Goal: Use online tool/utility: Utilize a website feature to perform a specific function

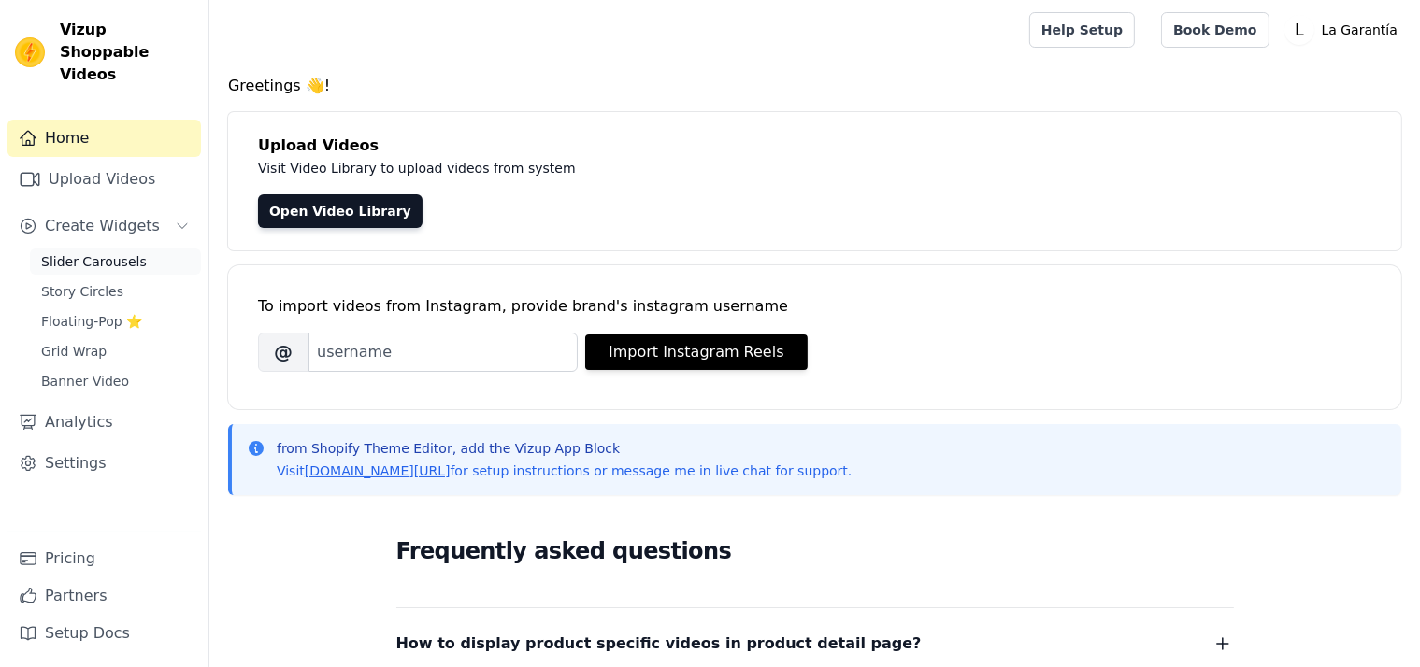
click at [99, 252] on span "Slider Carousels" at bounding box center [94, 261] width 106 height 19
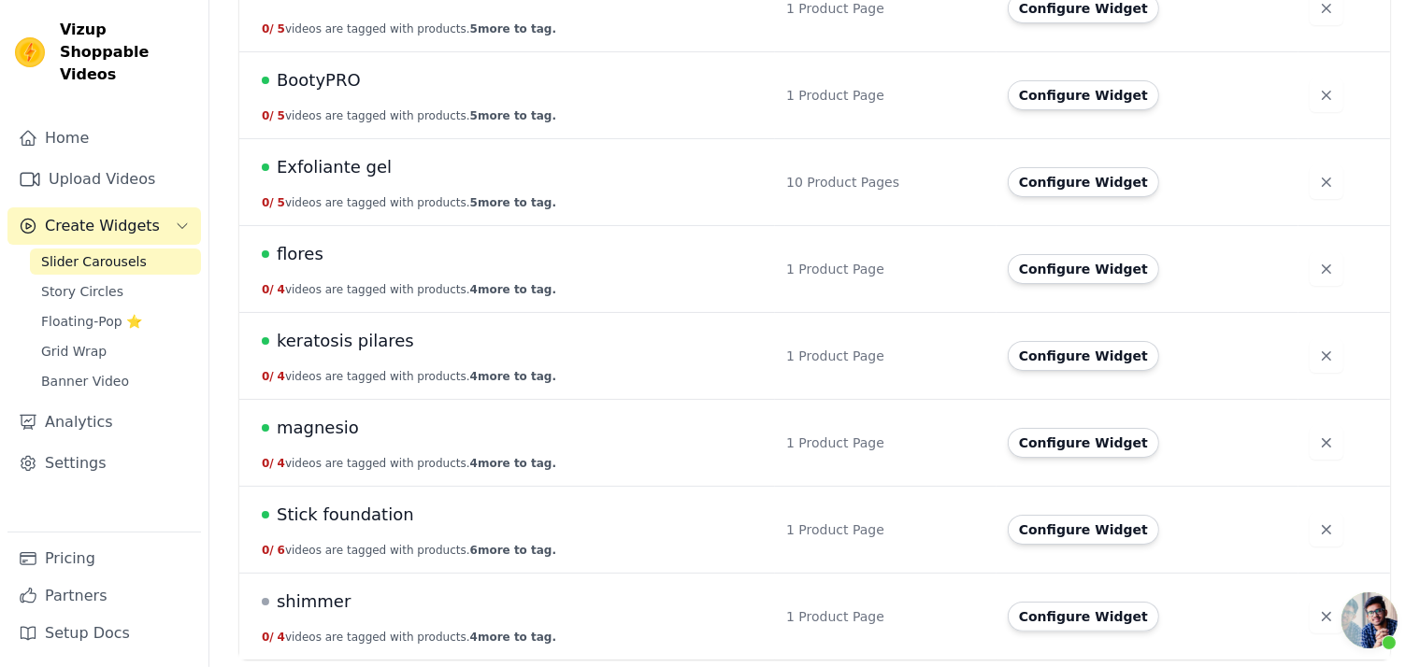
scroll to position [3231, 0]
click at [337, 163] on span "Exfoliante gel" at bounding box center [334, 167] width 115 height 26
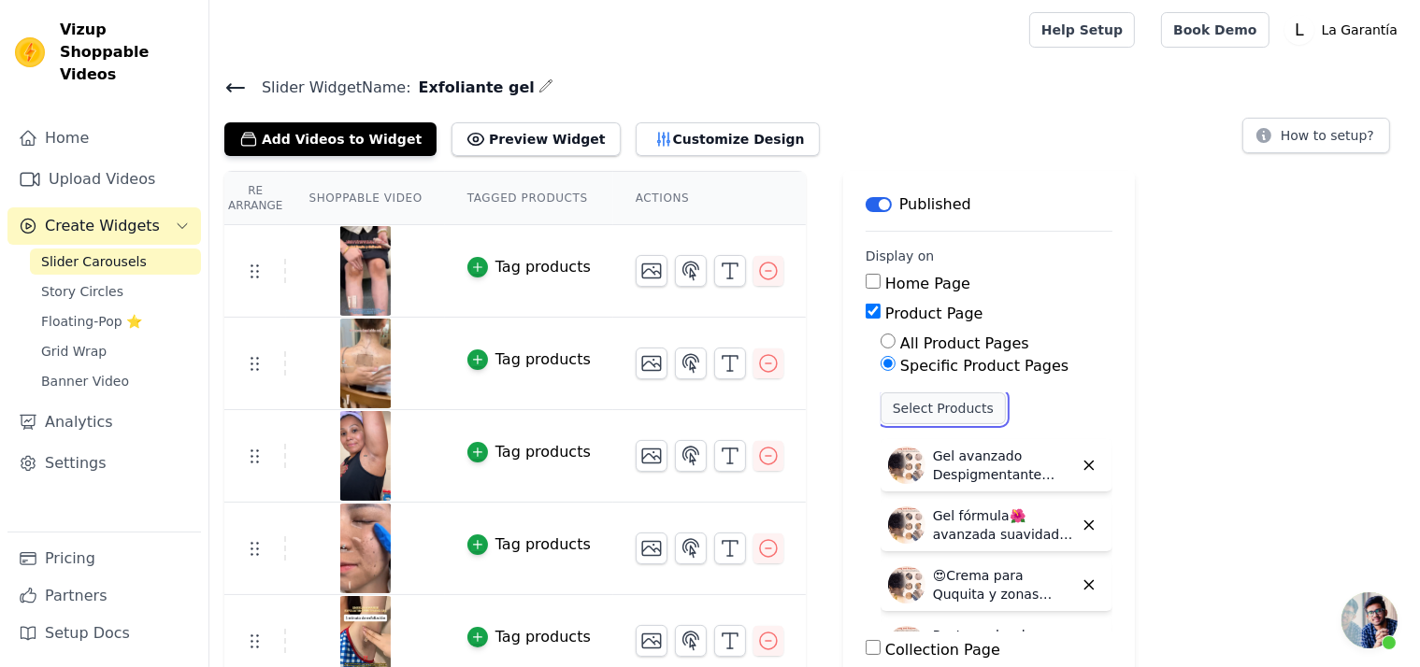
click at [903, 399] on button "Select Products" at bounding box center [942, 409] width 125 height 32
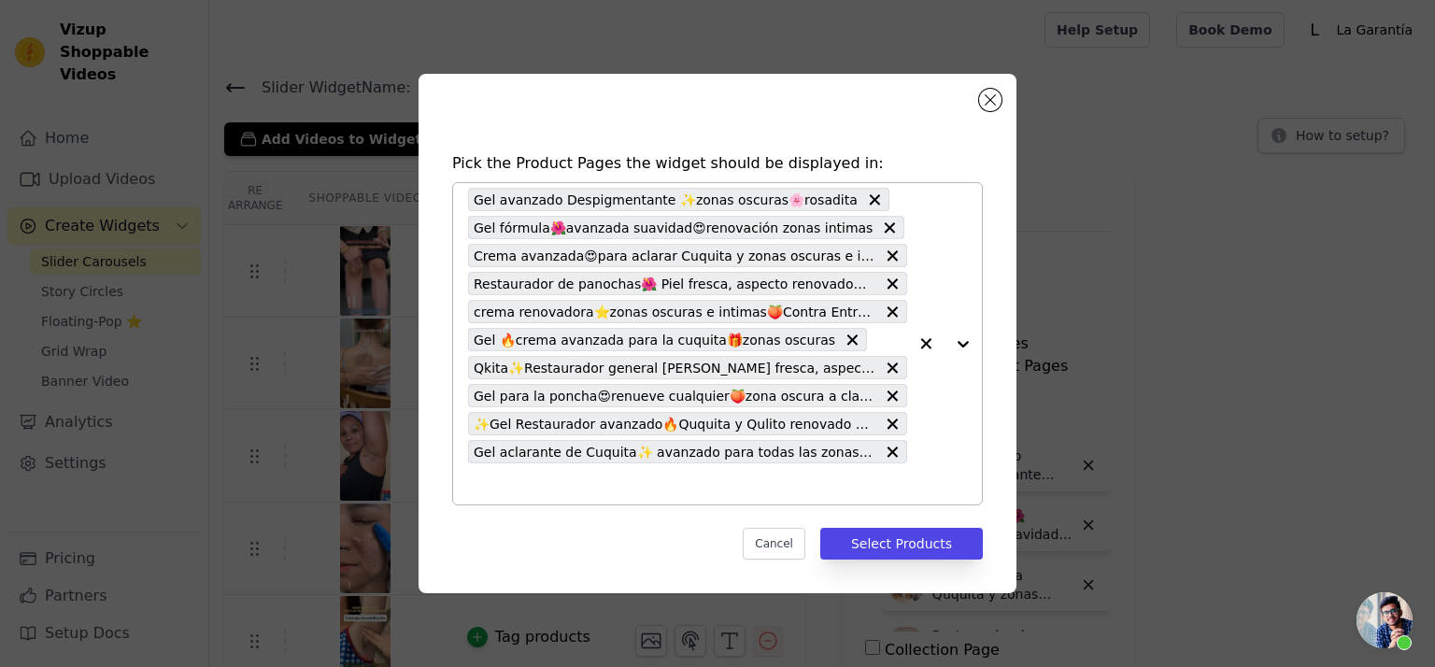
click at [934, 458] on button "button" at bounding box center [925, 343] width 37 height 321
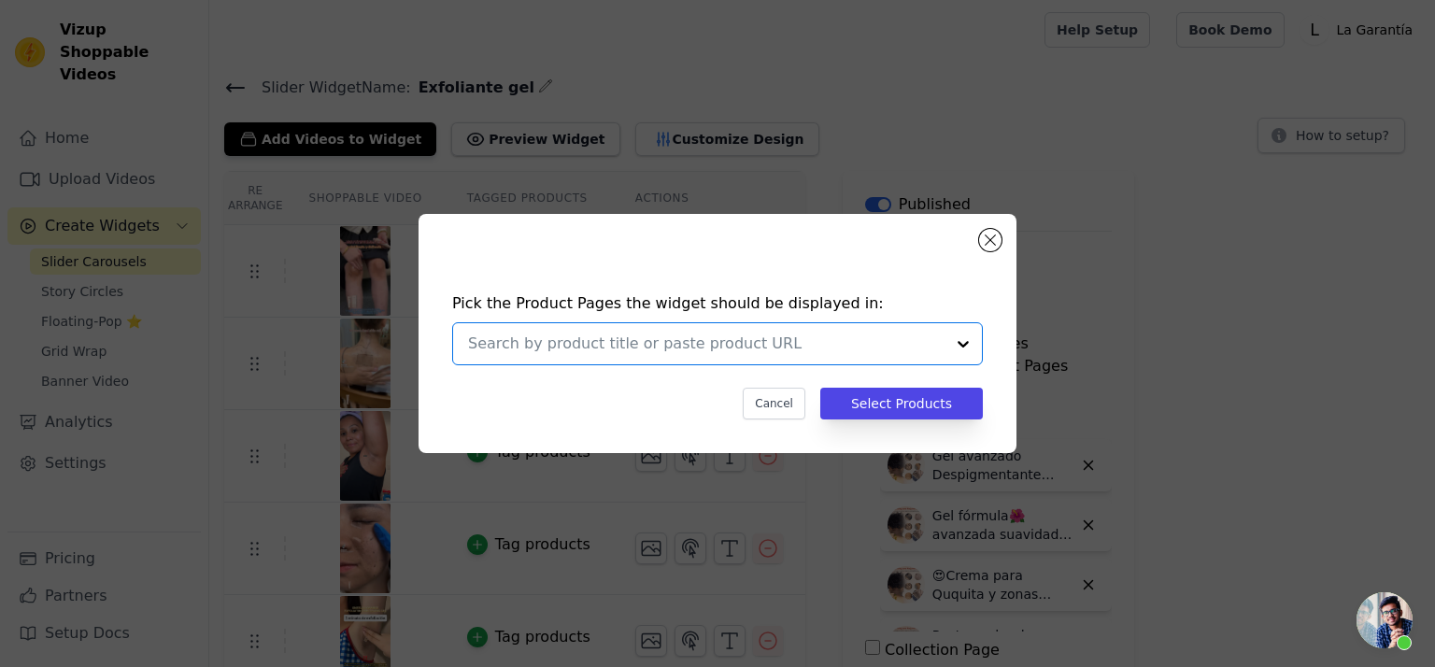
click at [1215, 366] on div "Pick the Product Pages the widget should be displayed in: Select is focused, ty…" at bounding box center [718, 333] width 1376 height 299
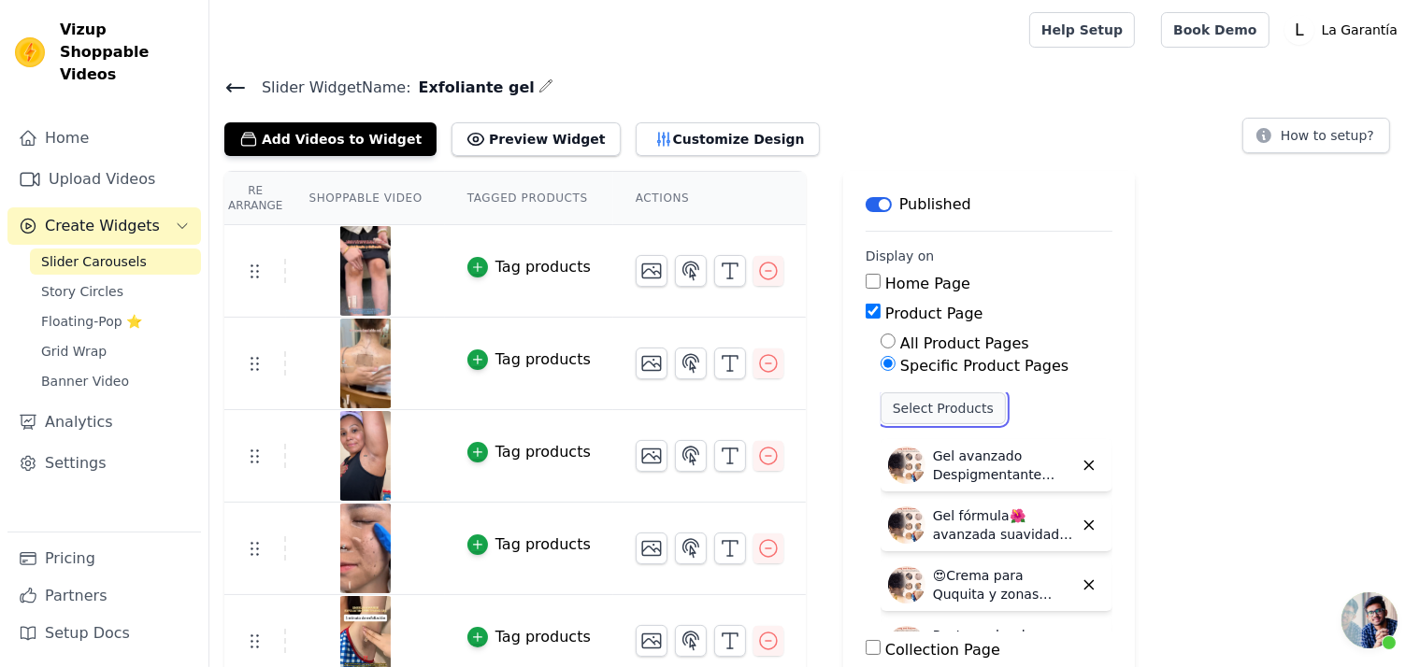
click at [905, 409] on button "Select Products" at bounding box center [942, 409] width 125 height 32
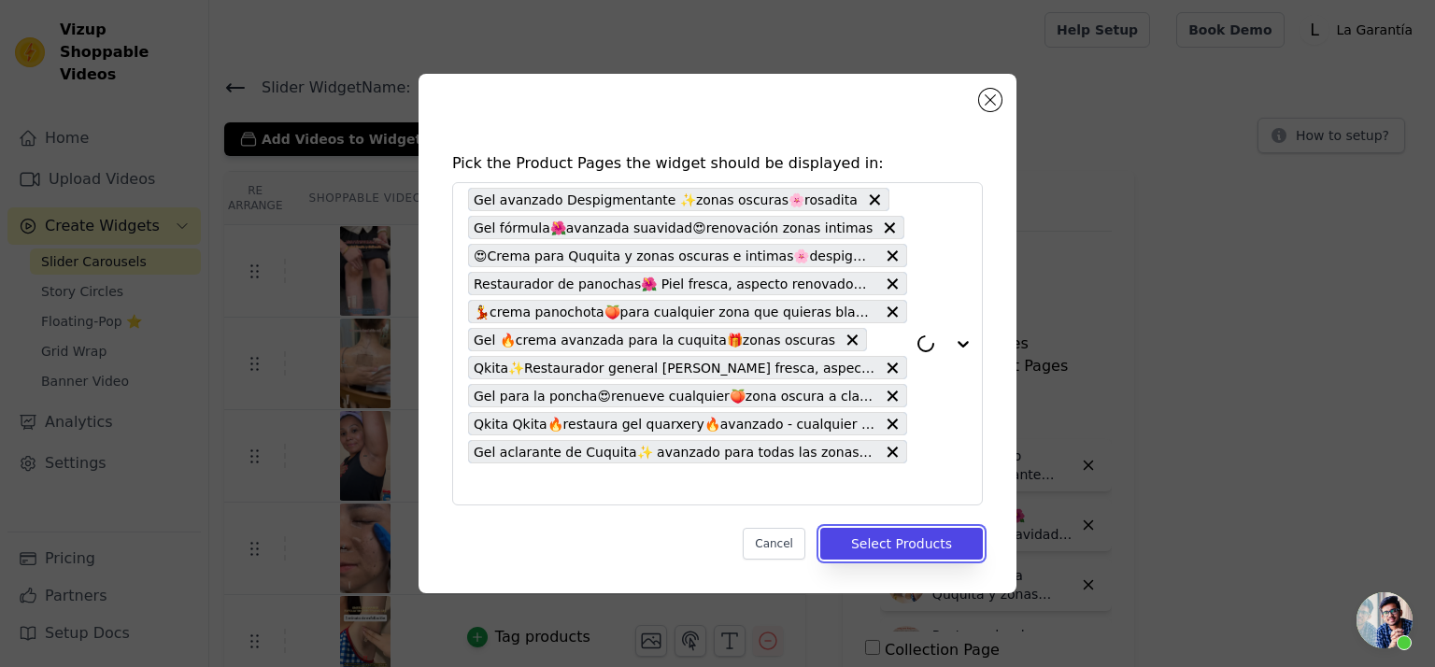
click at [887, 549] on button "Select Products" at bounding box center [902, 544] width 163 height 32
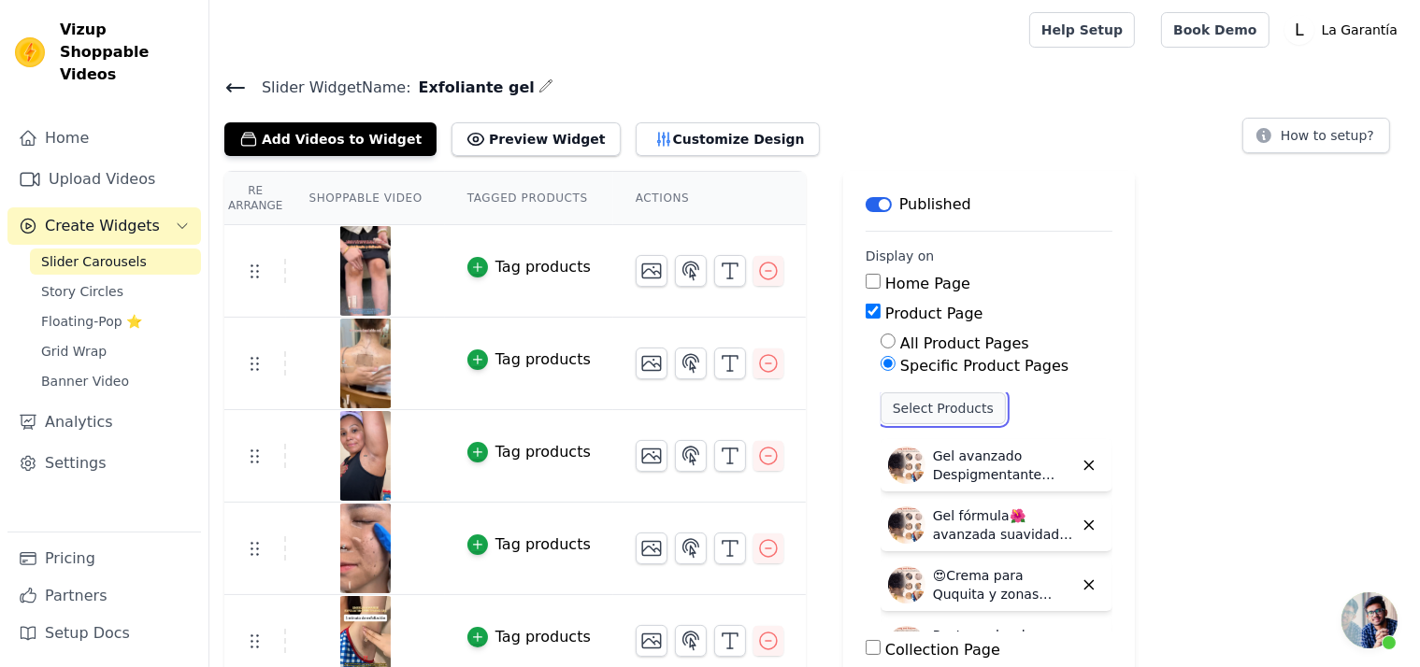
click at [882, 412] on button "Select Products" at bounding box center [942, 409] width 125 height 32
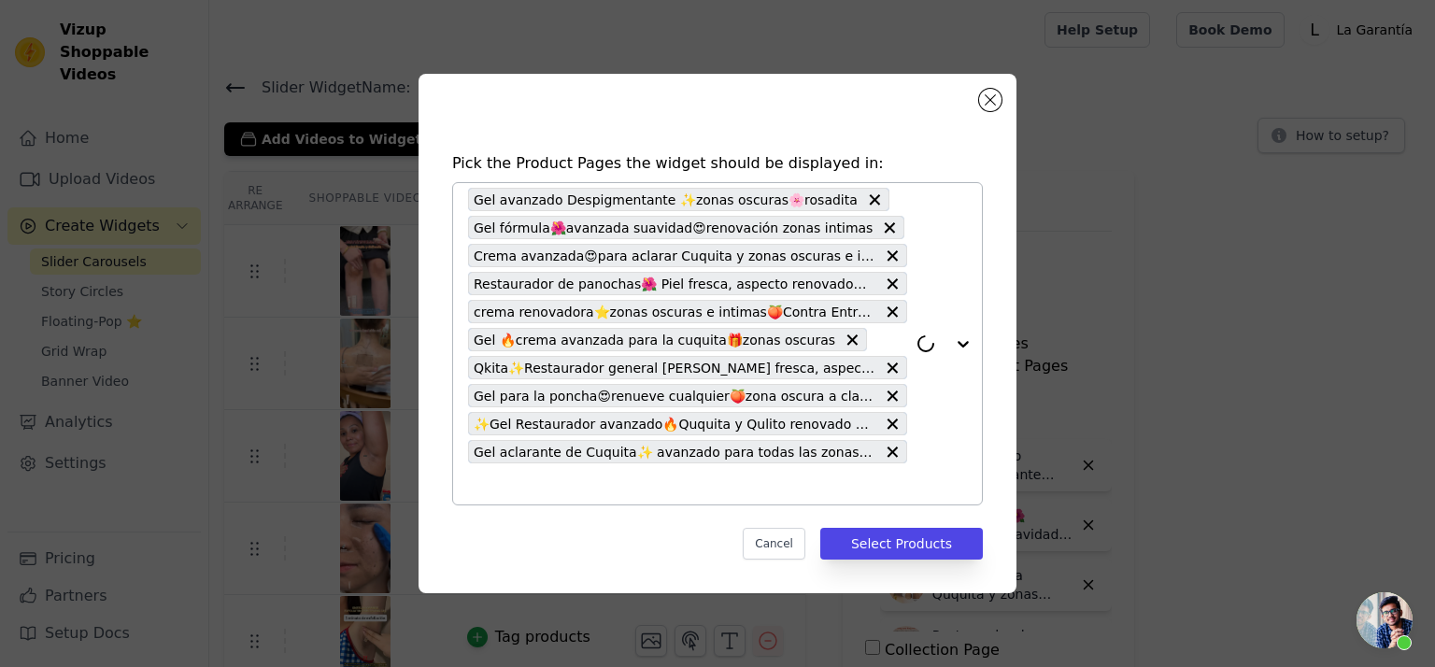
click at [660, 480] on input "text" at bounding box center [687, 484] width 439 height 22
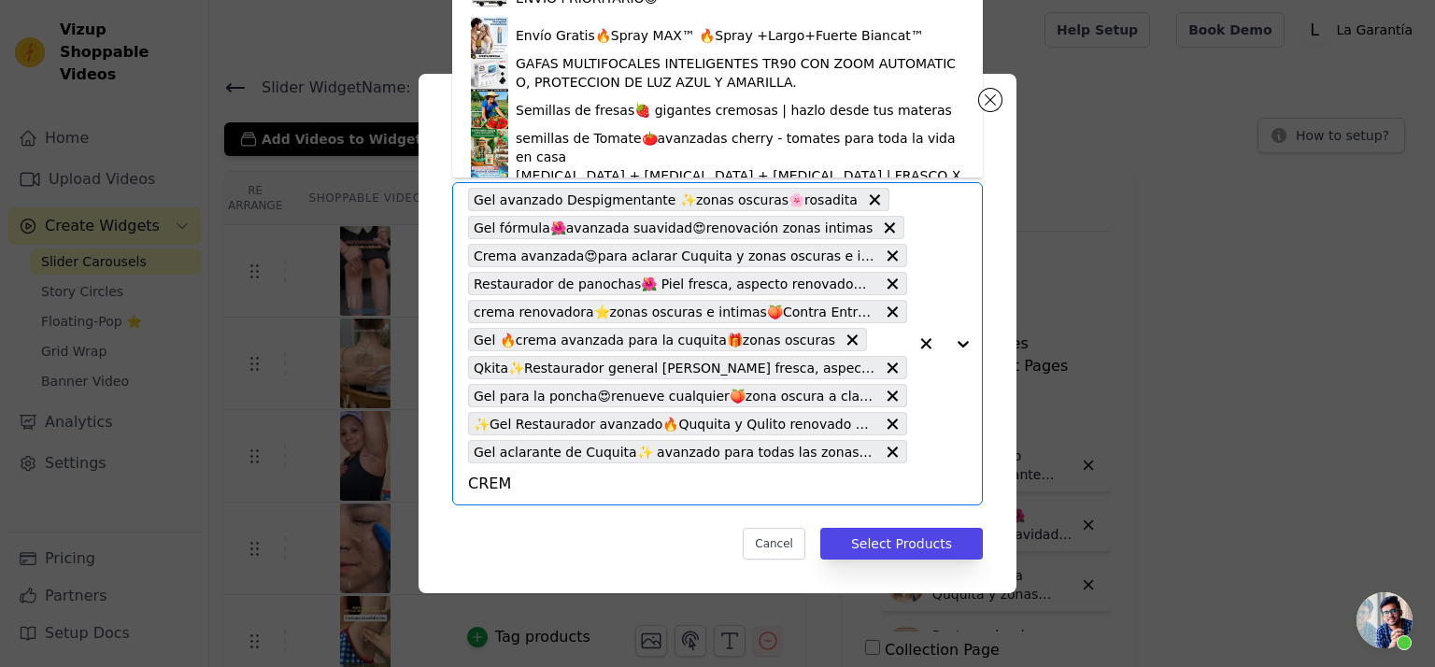
type input "CREMA"
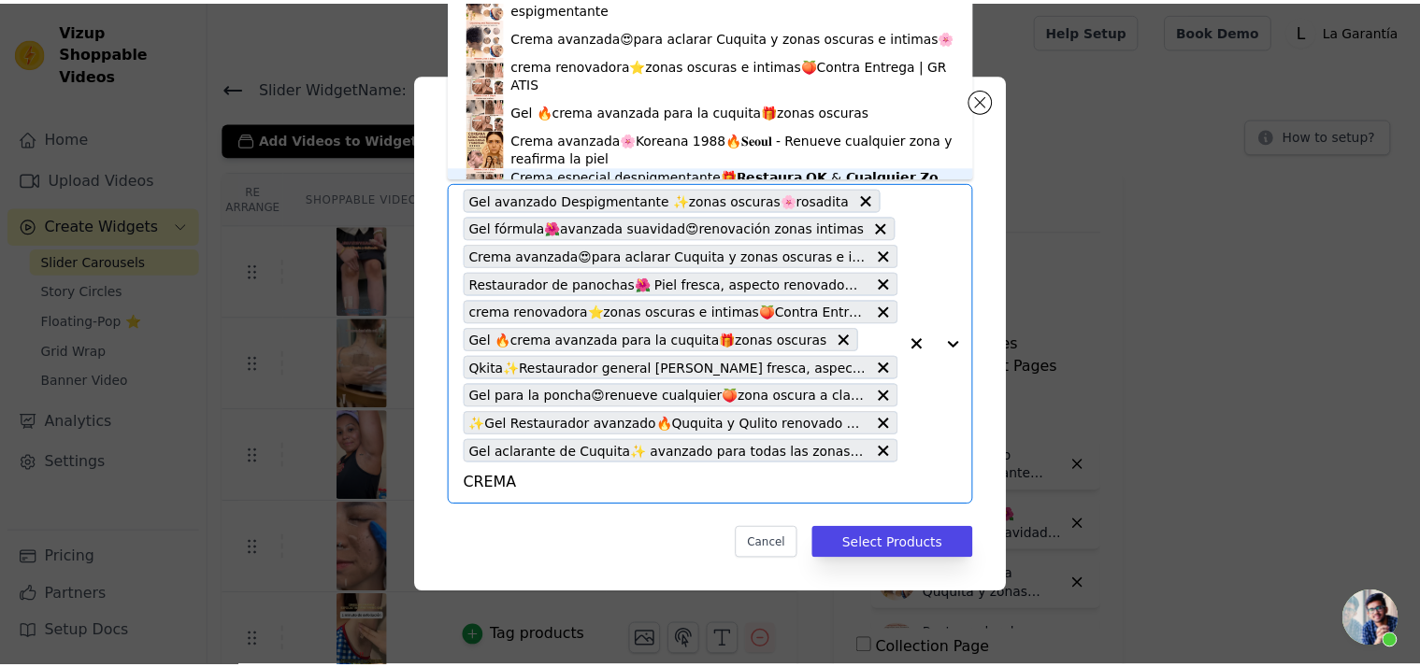
scroll to position [26, 0]
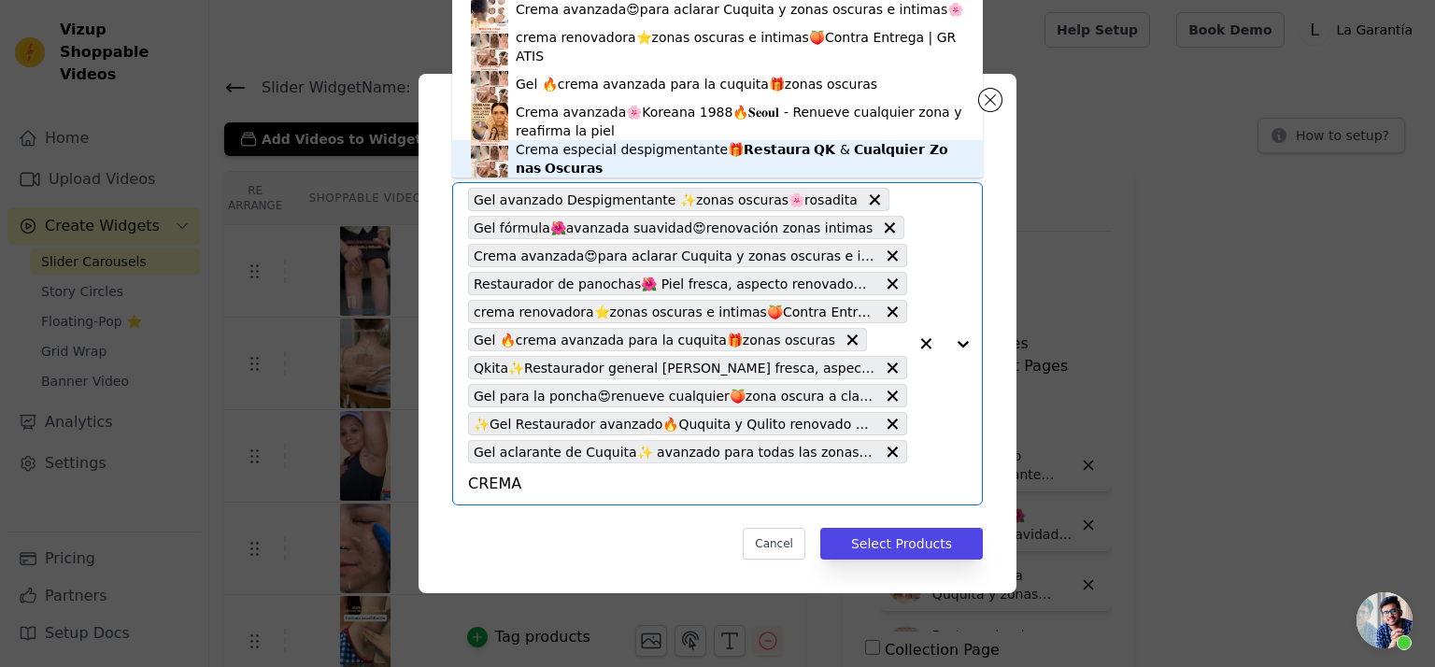
click at [632, 154] on div "Crema especial despigmentante🎁𝗥𝗲𝘀𝘁𝗮𝘂𝗿𝗮 𝗤𝗞 & 𝗖𝘂𝗮𝗹𝗾𝘂𝗶𝗲𝗿 𝗭𝗼𝗻𝗮𝘀 𝗢𝘀𝗰𝘂𝗿𝗮𝘀" at bounding box center [740, 158] width 449 height 37
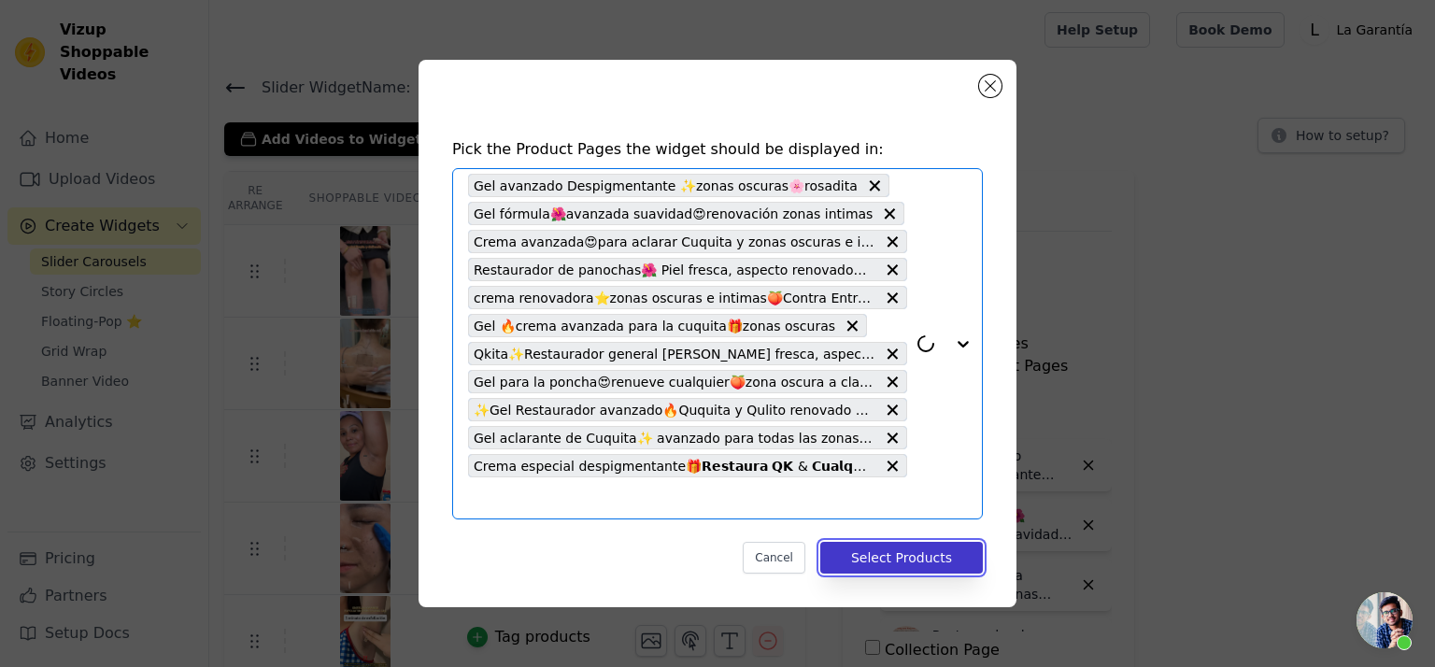
click at [912, 557] on button "Select Products" at bounding box center [902, 558] width 163 height 32
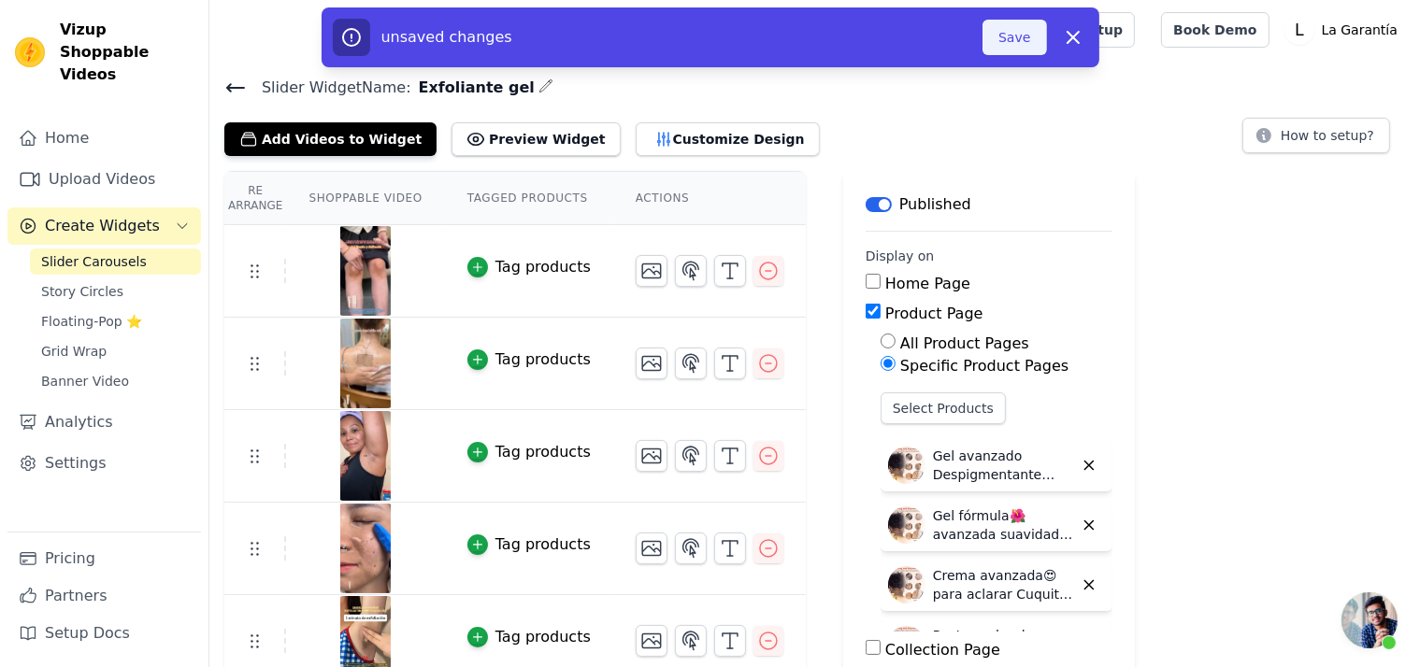
click at [1002, 31] on button "Save" at bounding box center [1014, 38] width 64 height 36
